Goal: Task Accomplishment & Management: Manage account settings

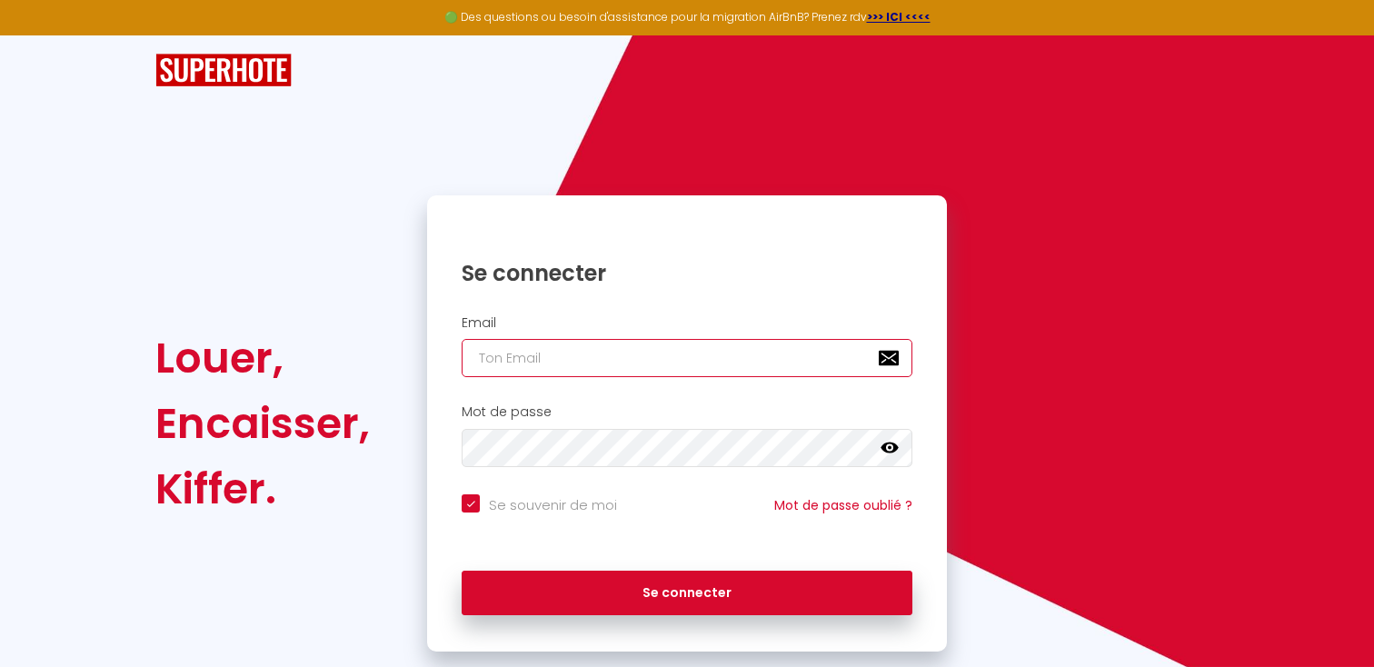
click at [645, 359] on input "email" at bounding box center [687, 358] width 451 height 38
paste input "[EMAIL_ADDRESS][DOMAIN_NAME]"
type input "[EMAIL_ADDRESS][DOMAIN_NAME]"
checkbox input "true"
type input "[EMAIL_ADDRESS][DOMAIN_NAME]"
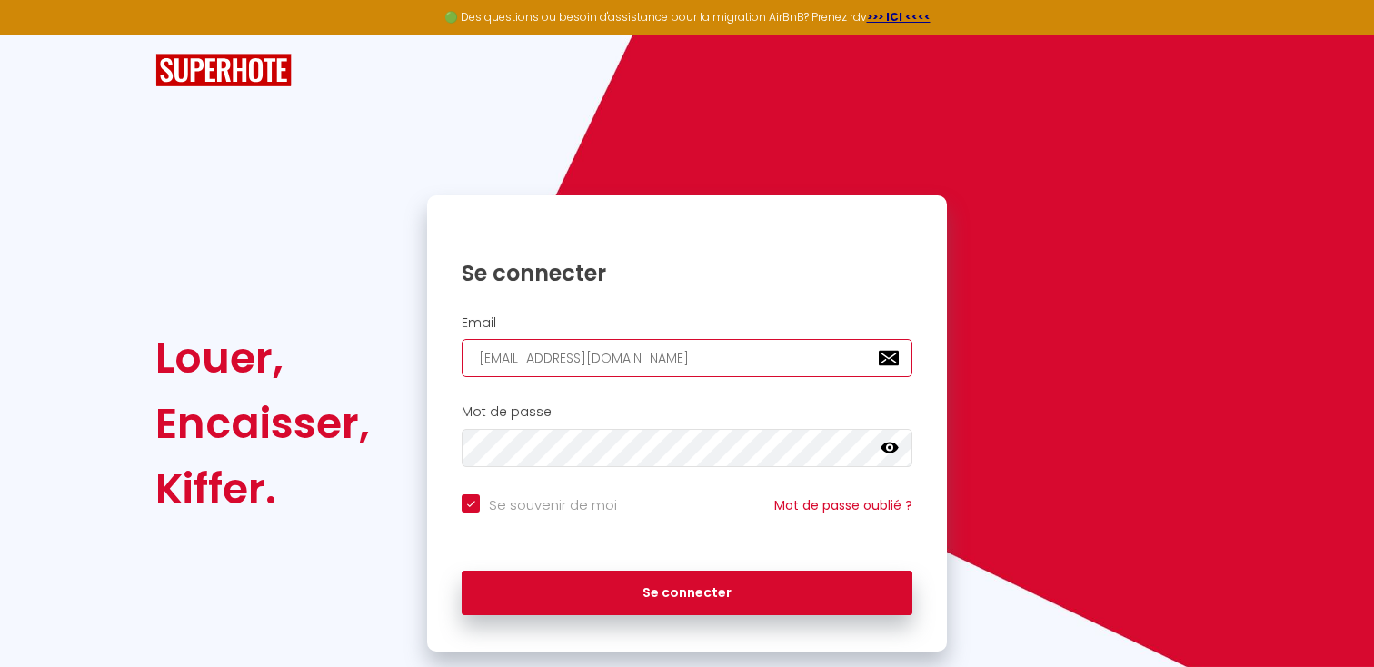
checkbox input "true"
type input "[EMAIL_ADDRESS][DOMAIN_NAME]"
checkbox input "true"
type input "[PERSON_NAME][EMAIL_ADDRESS][DOMAIN_NAME]"
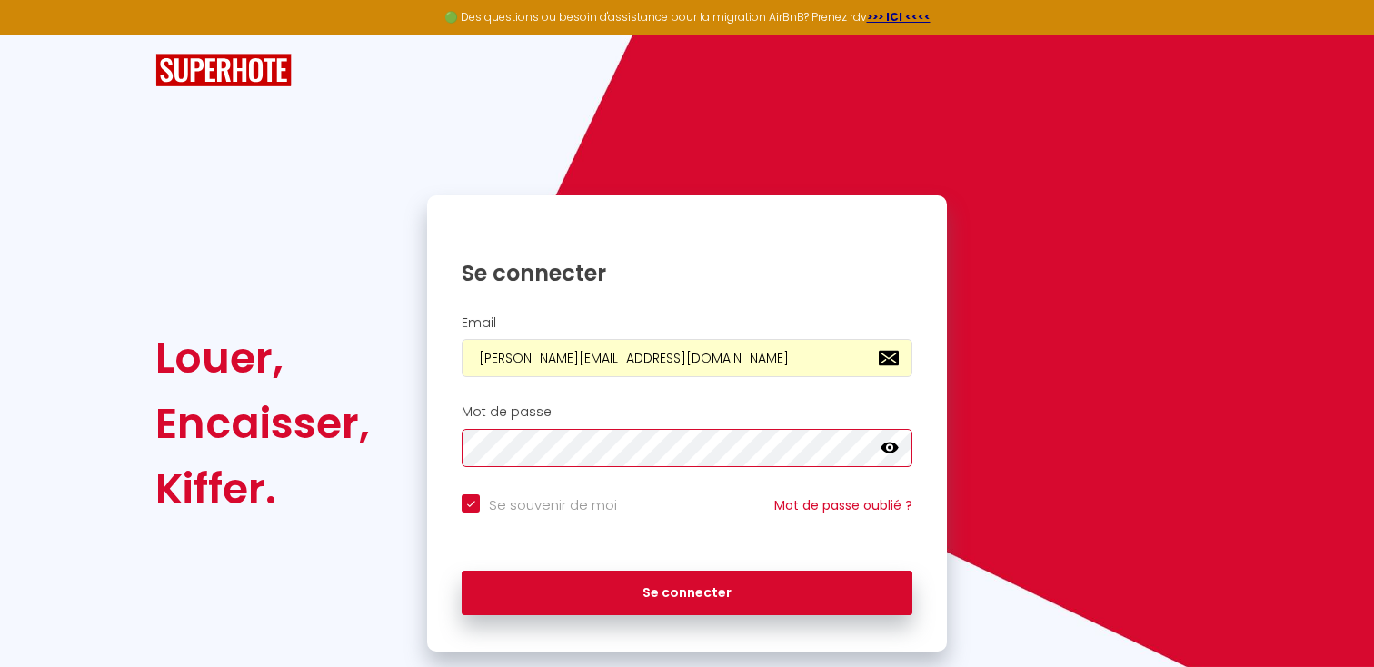
checkbox input "true"
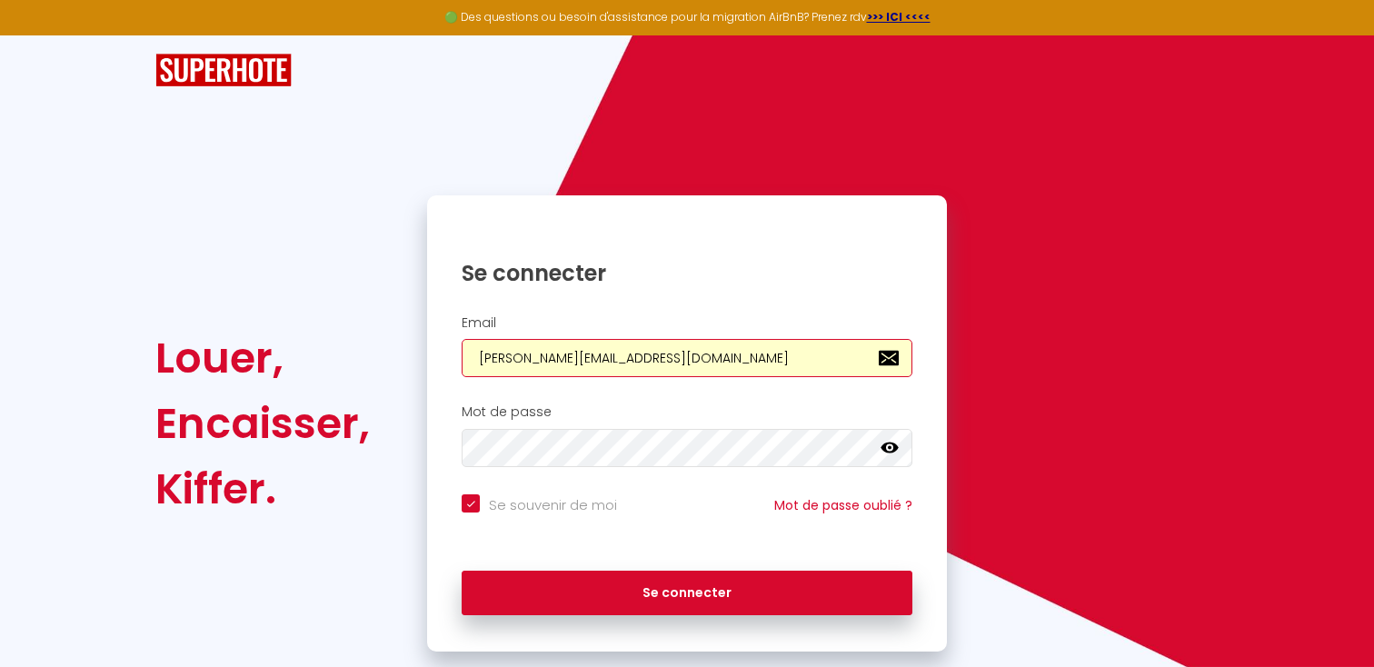
click at [692, 361] on input "[PERSON_NAME][EMAIL_ADDRESS][DOMAIN_NAME]" at bounding box center [687, 358] width 451 height 38
paste input "[EMAIL_ADDRESS][DOMAIN_NAME]"
type input "[EMAIL_ADDRESS][DOMAIN_NAME]"
checkbox input "true"
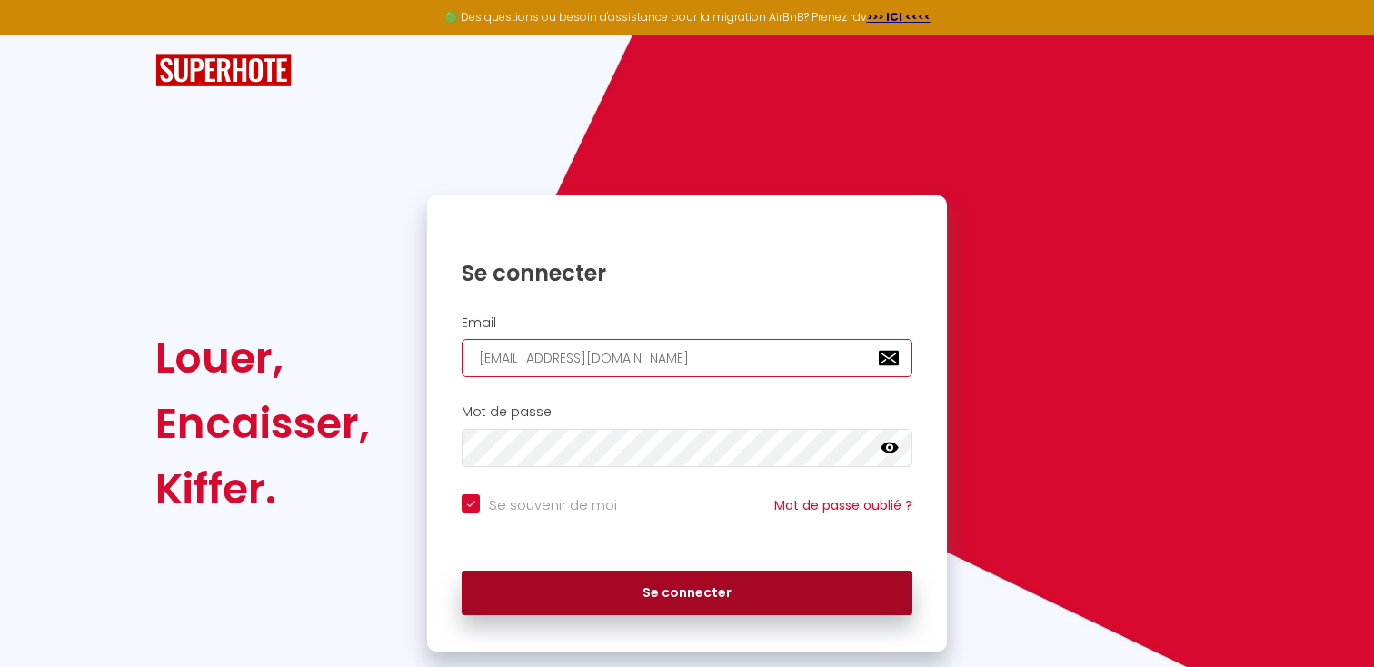
type input "[EMAIL_ADDRESS][DOMAIN_NAME]"
click at [668, 592] on button "Se connecter" at bounding box center [687, 593] width 451 height 45
checkbox input "true"
